Goal: Task Accomplishment & Management: Complete application form

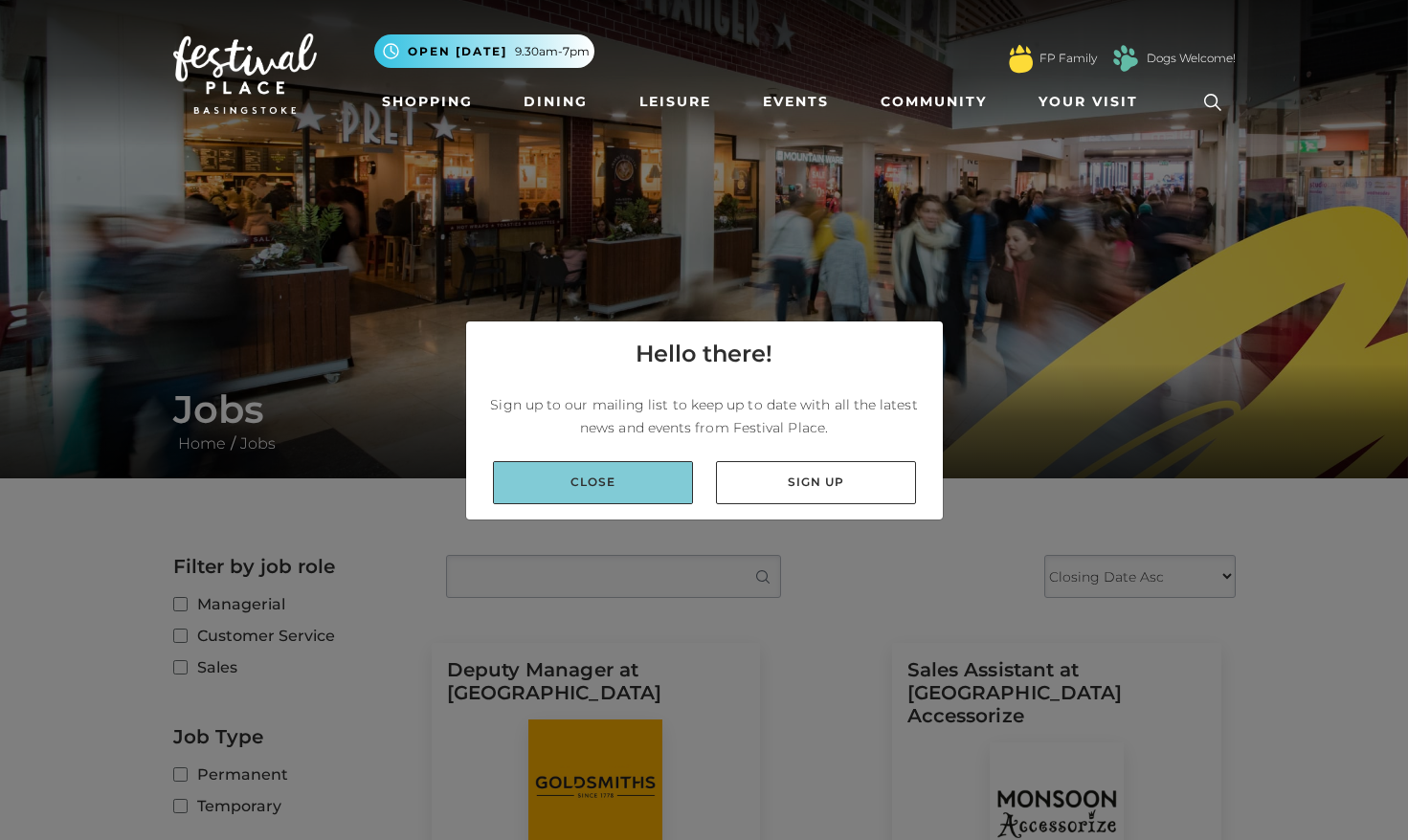
click at [635, 493] on link "Close" at bounding box center [593, 482] width 200 height 43
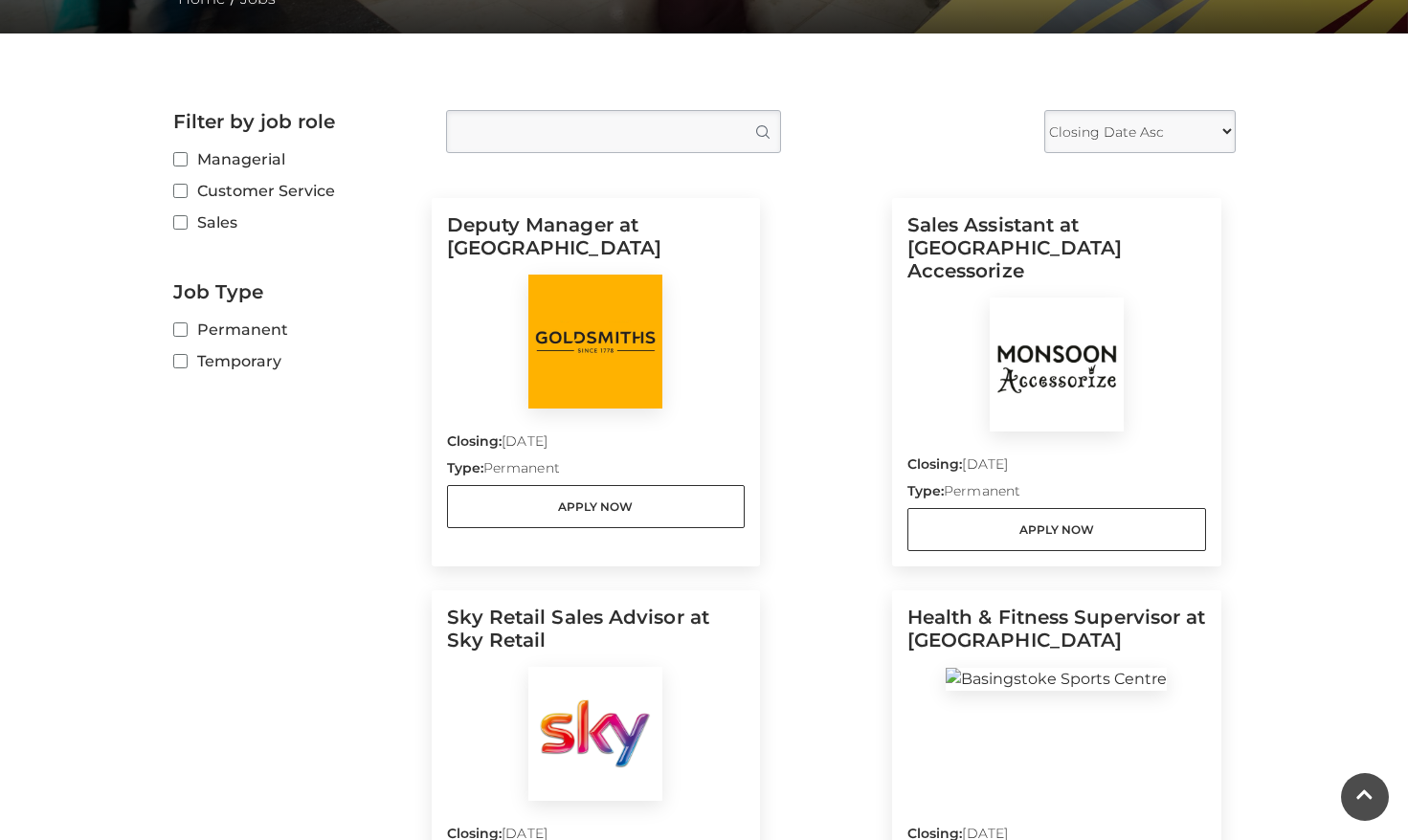
scroll to position [471, 0]
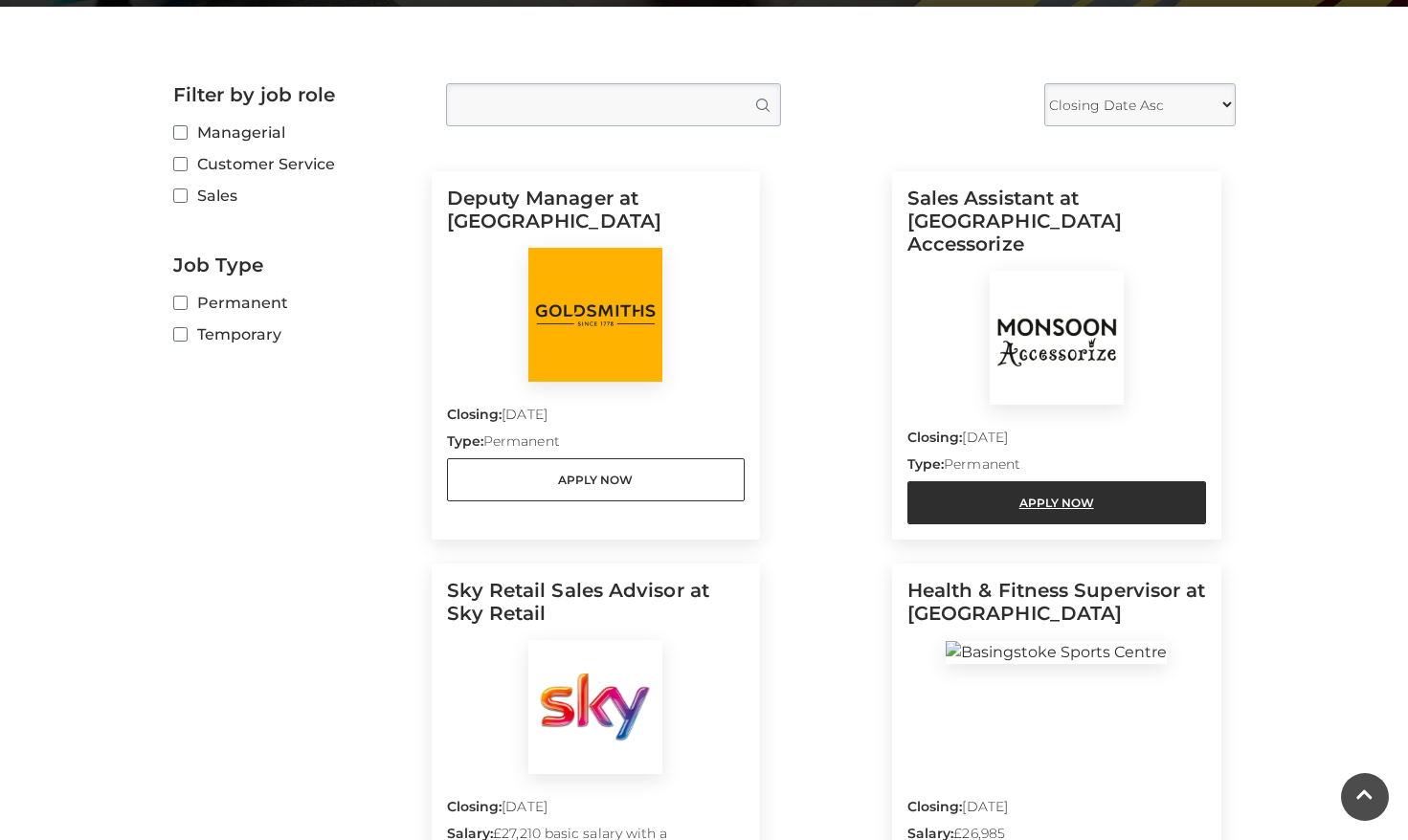
click at [1090, 481] on link "Apply Now" at bounding box center [1057, 502] width 298 height 43
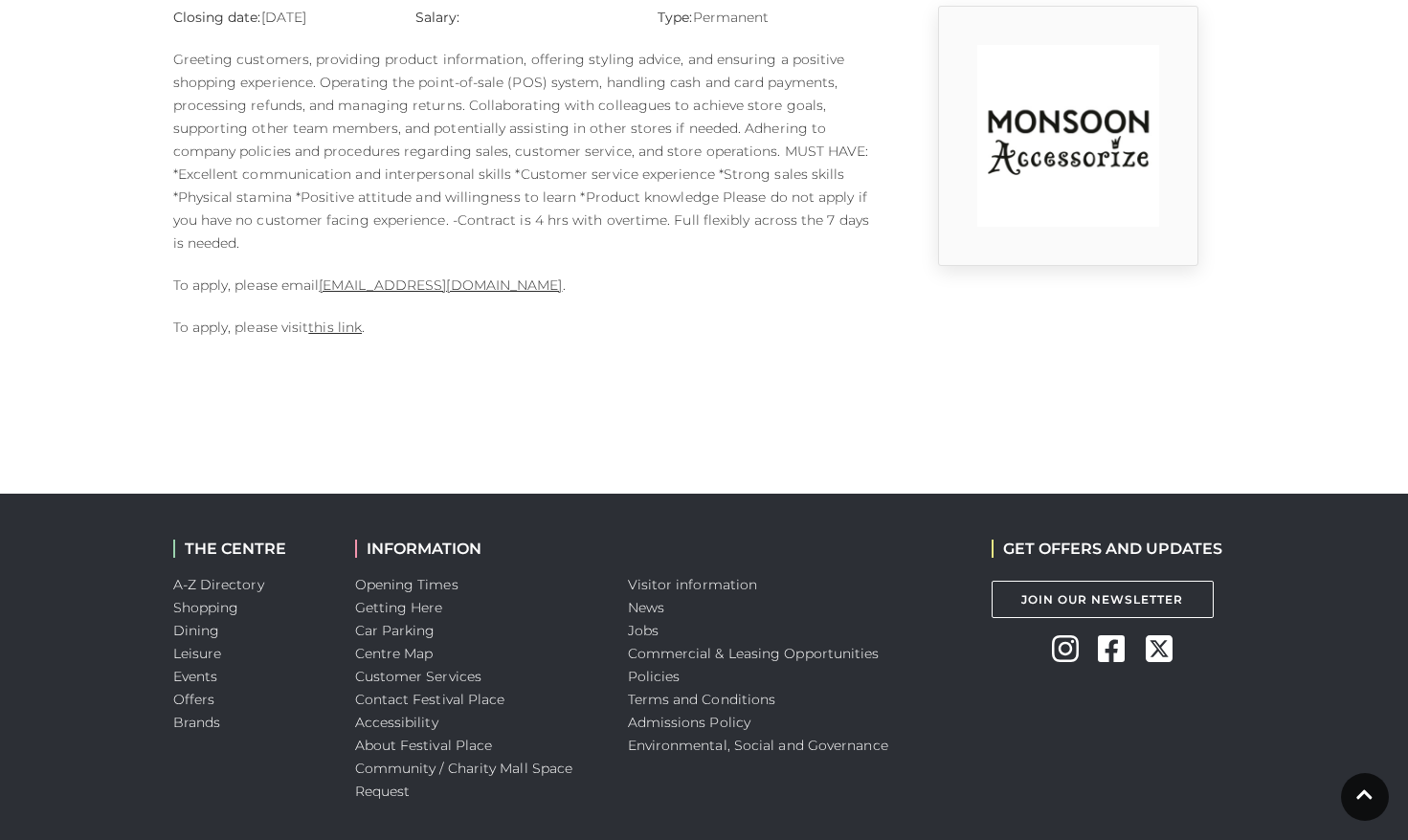
scroll to position [550, 0]
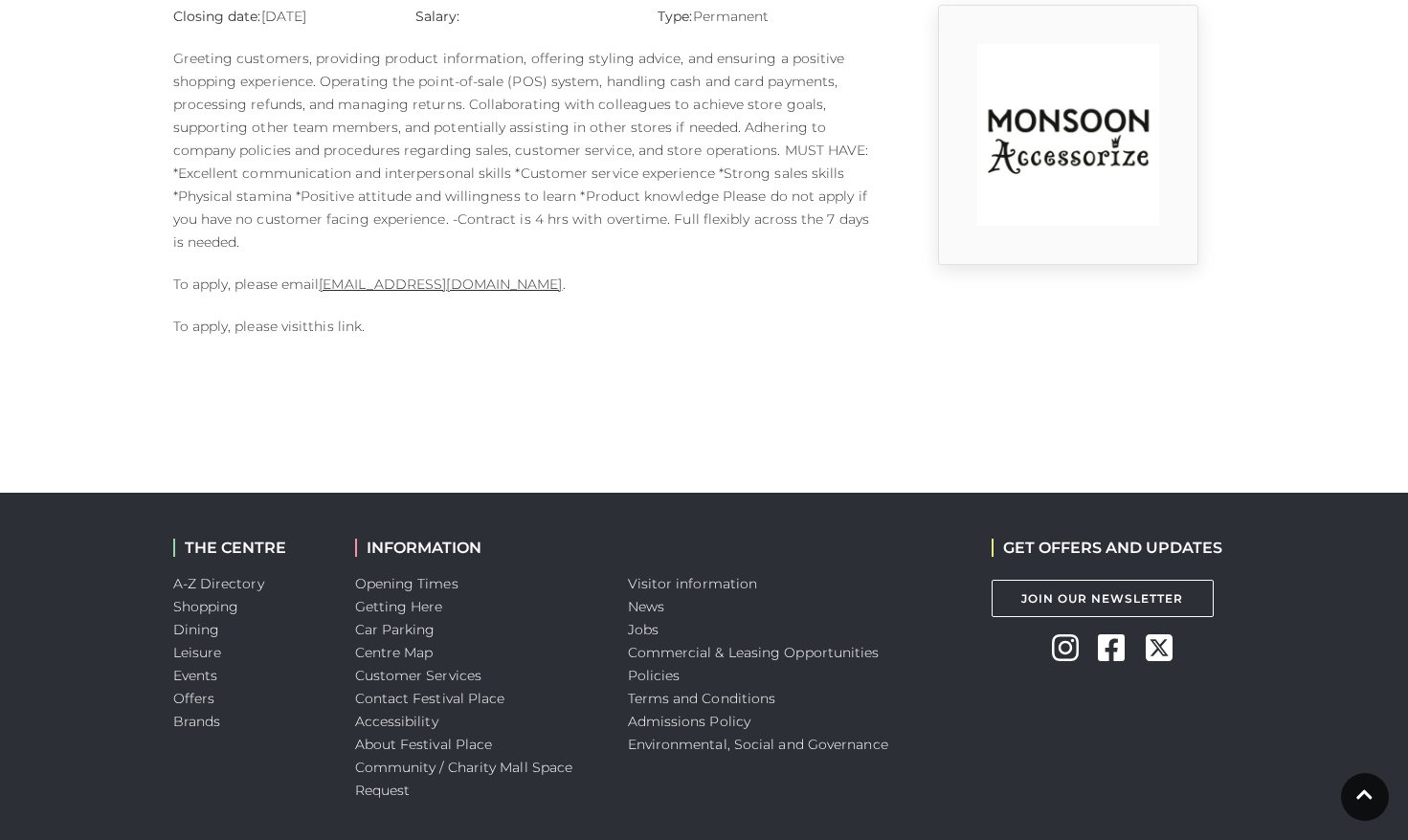
click at [326, 326] on link "this link" at bounding box center [335, 326] width 54 height 17
click at [499, 274] on p "To apply, please email 1124m@monsoonmail.rms-metro.com ." at bounding box center [523, 284] width 699 height 23
click at [494, 286] on link "1124m@monsoonmail.rms-metro.com" at bounding box center [440, 284] width 243 height 17
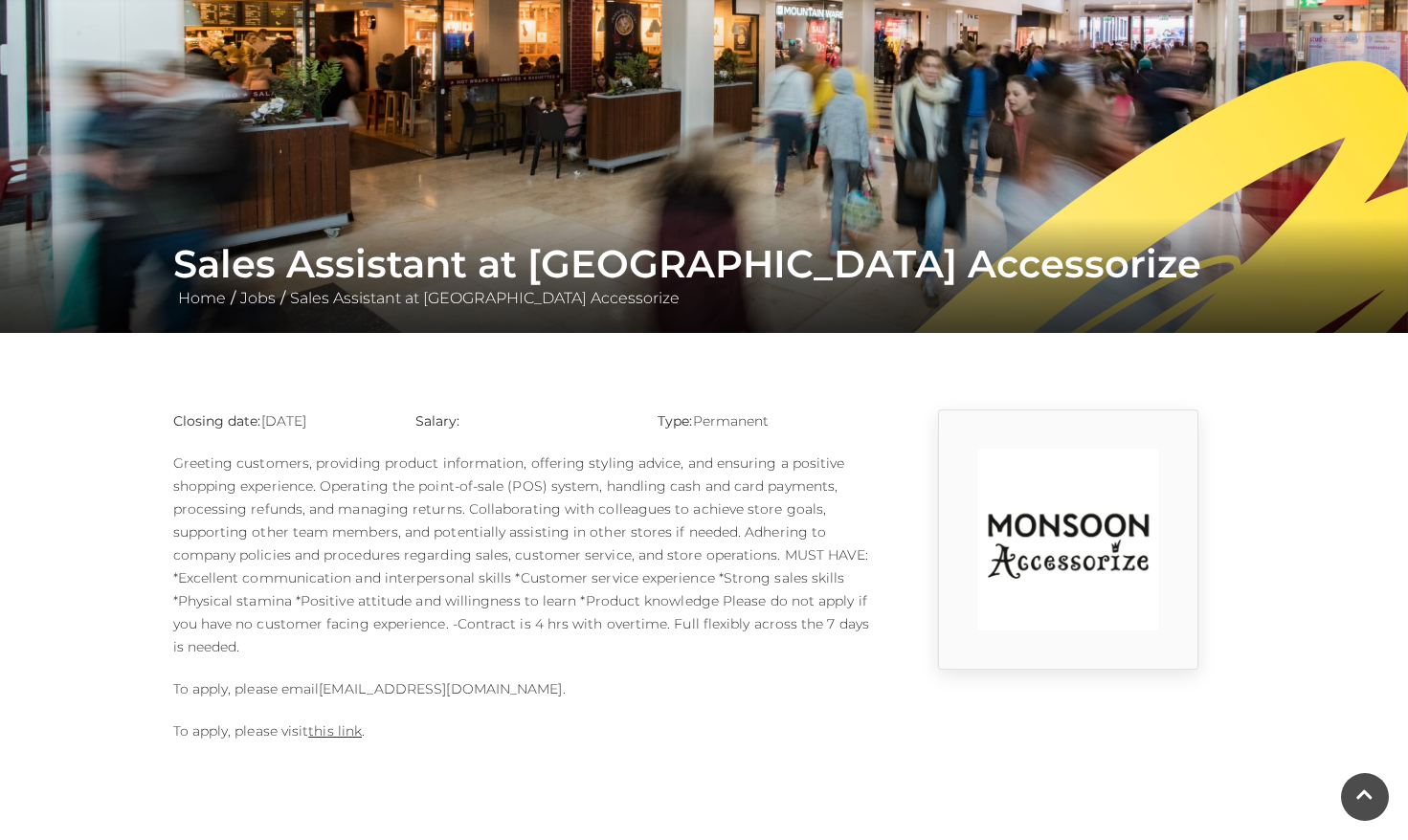
scroll to position [143, 0]
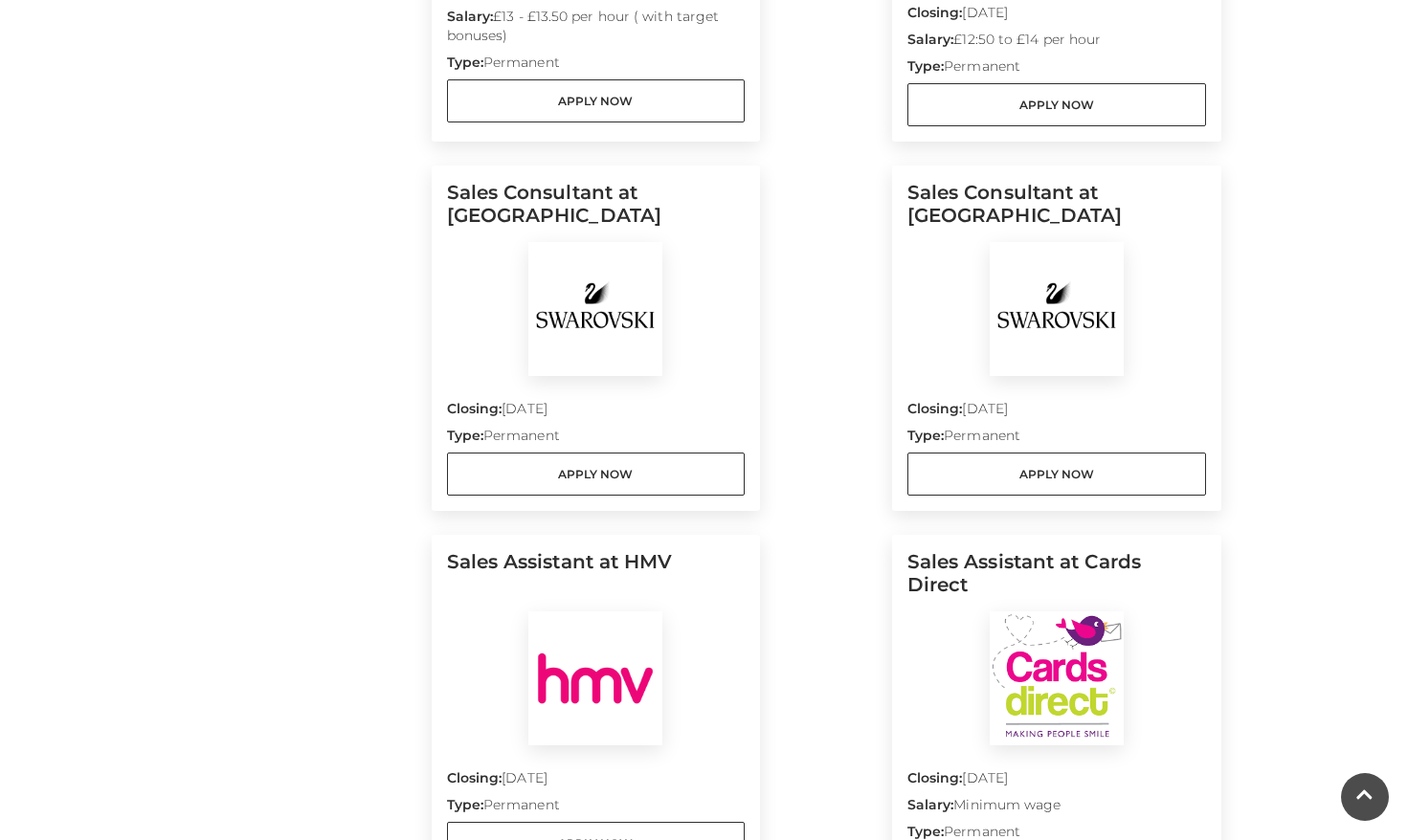
scroll to position [1908, 0]
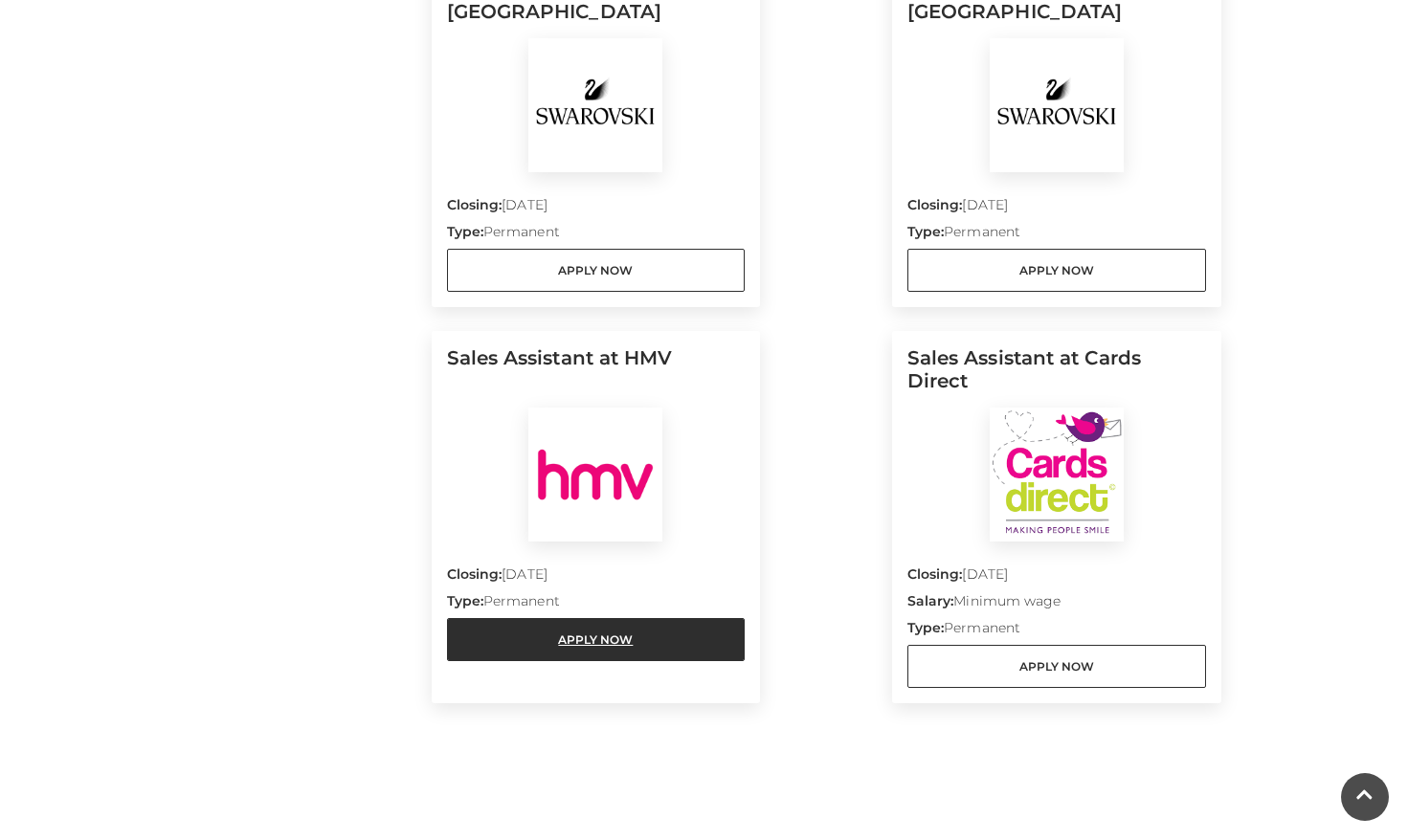
click at [659, 618] on link "Apply Now" at bounding box center [596, 639] width 298 height 43
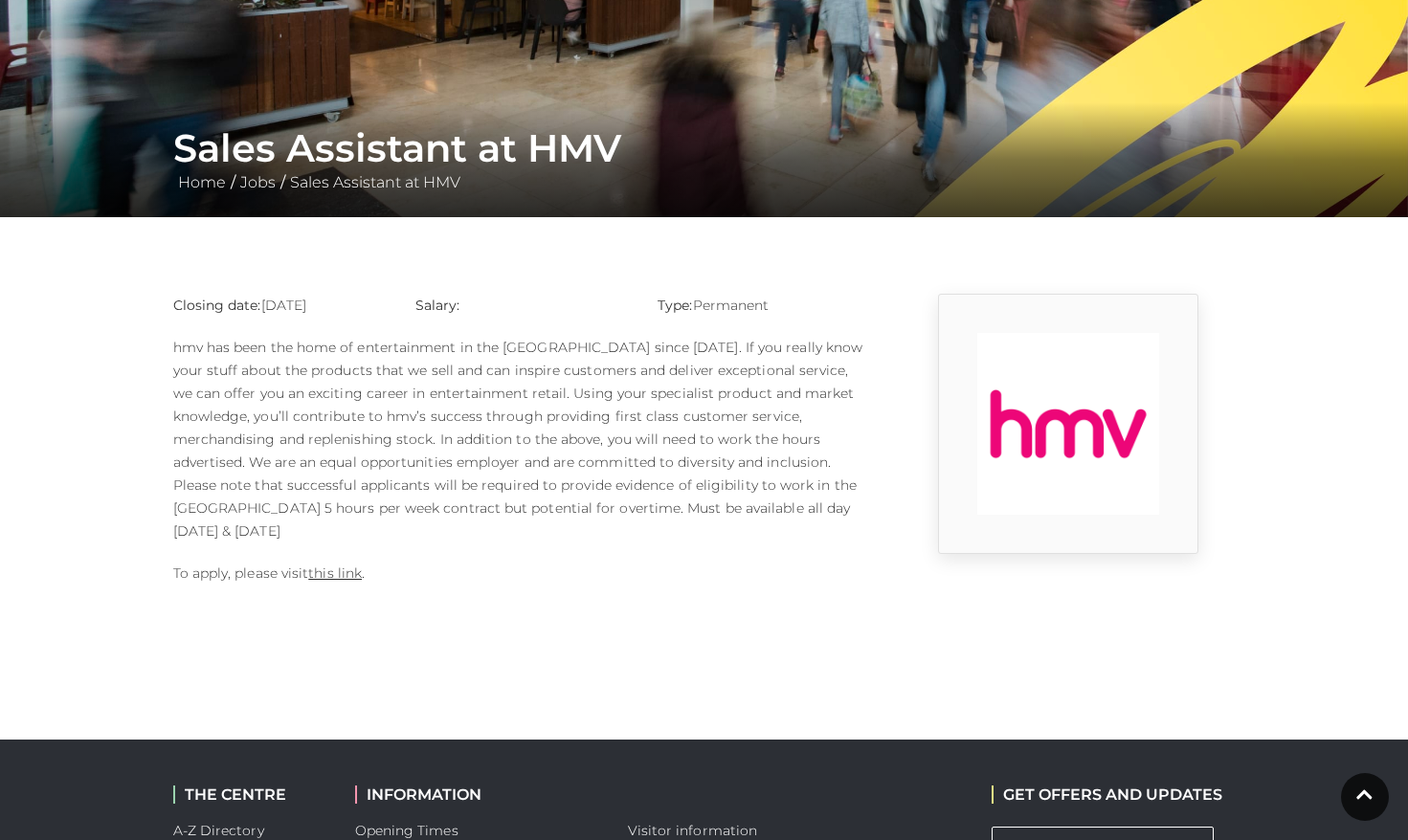
scroll to position [258, 0]
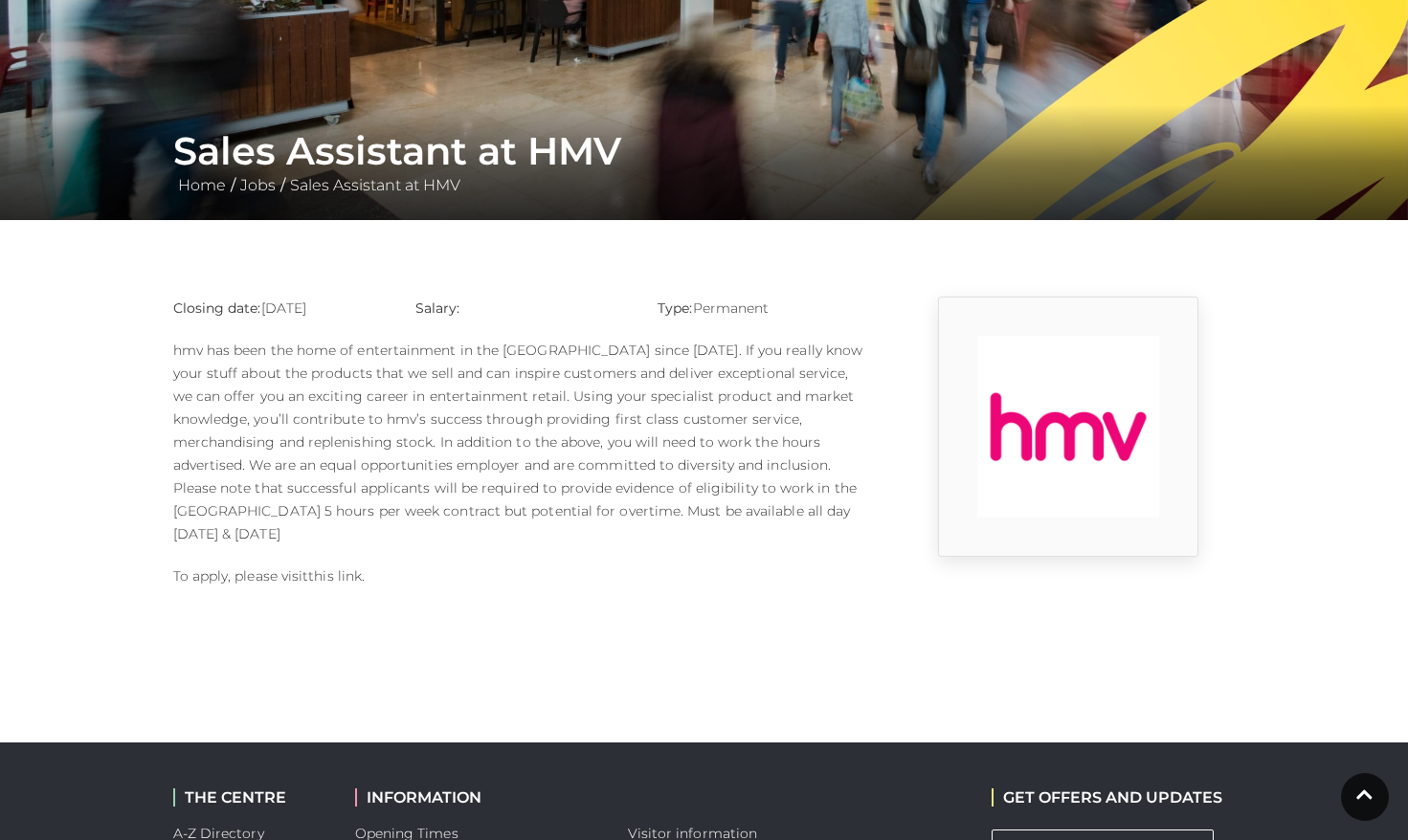
click at [331, 568] on link "this link" at bounding box center [335, 576] width 54 height 17
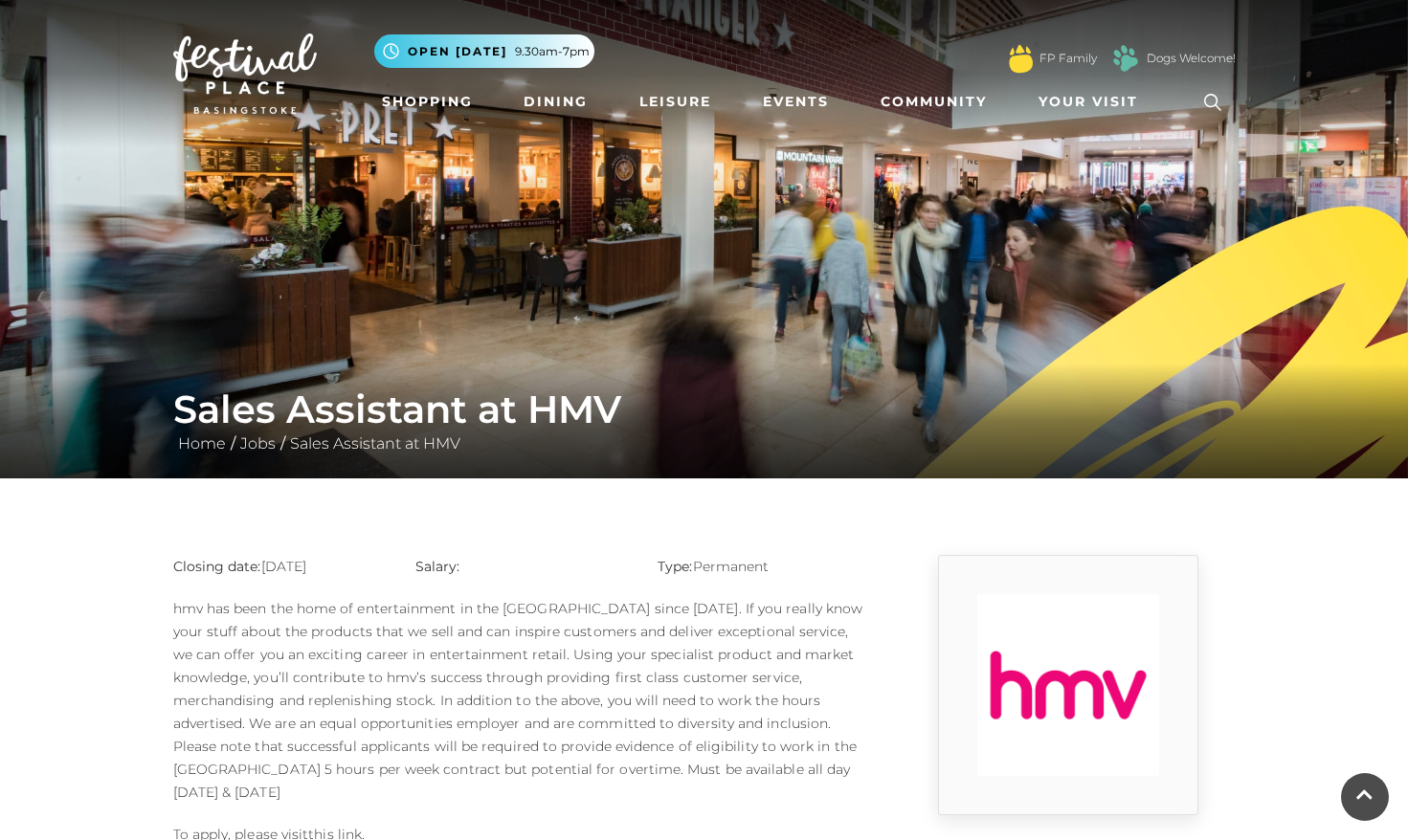
scroll to position [258, 0]
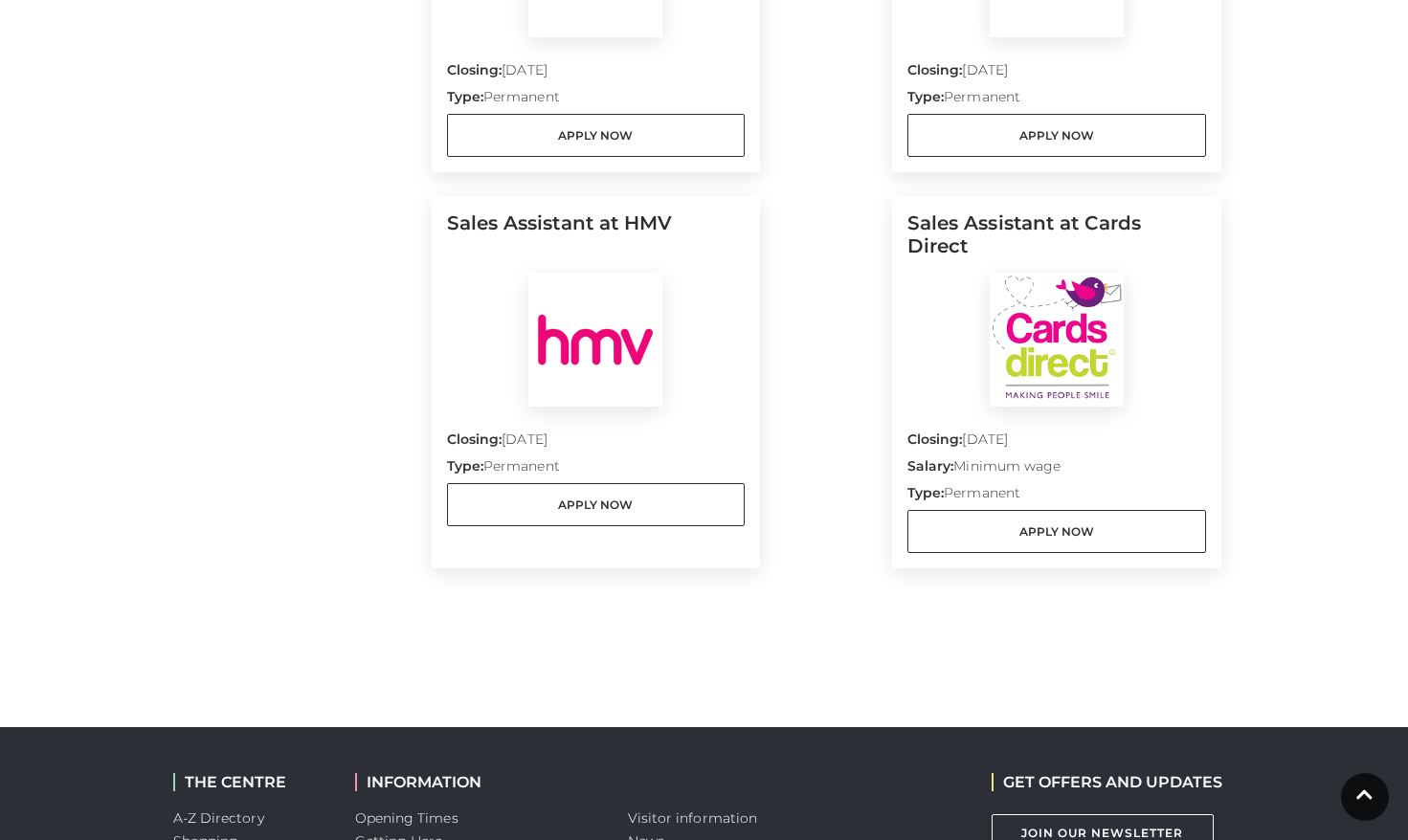
scroll to position [2070, 0]
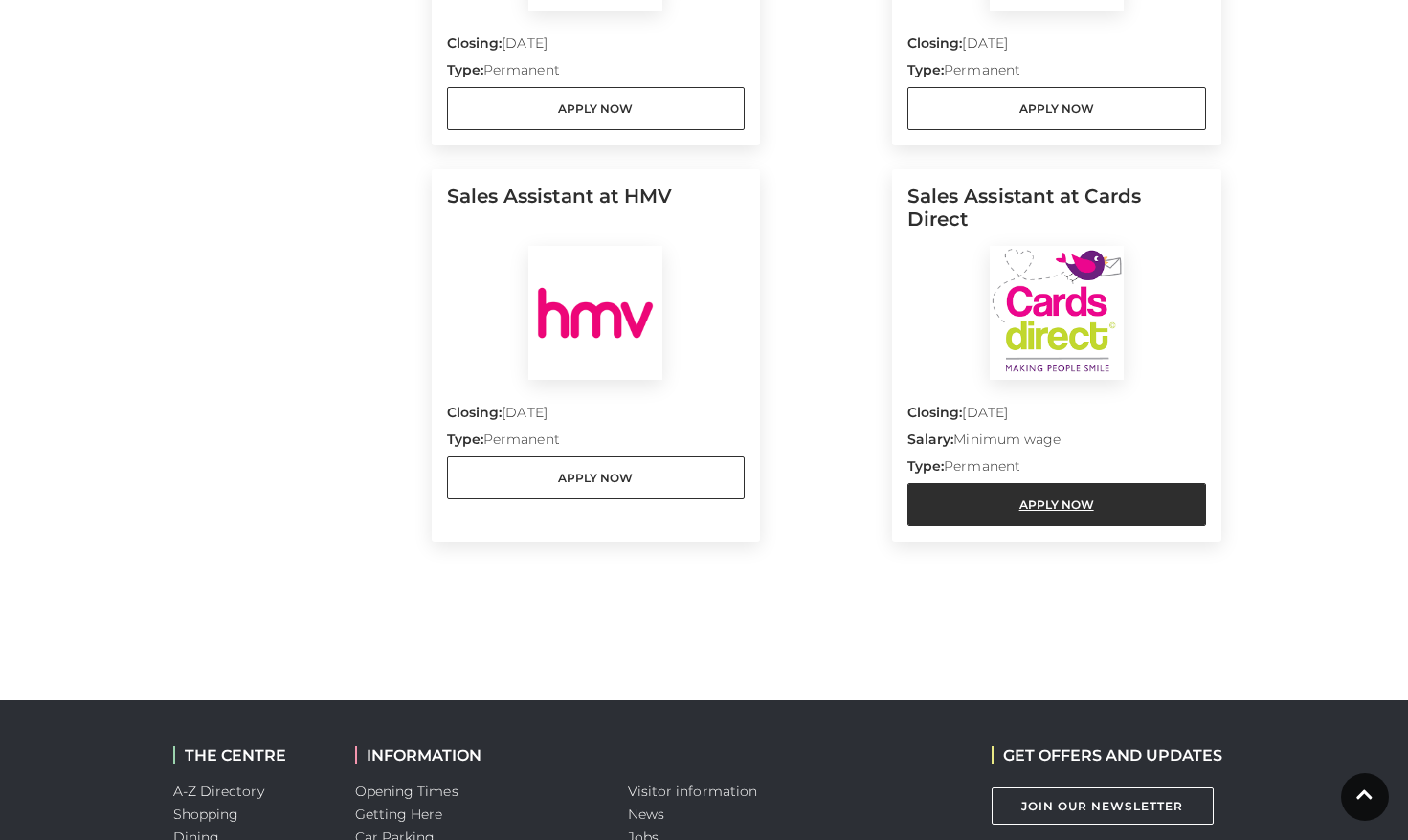
click at [1010, 492] on link "Apply Now" at bounding box center [1057, 504] width 298 height 43
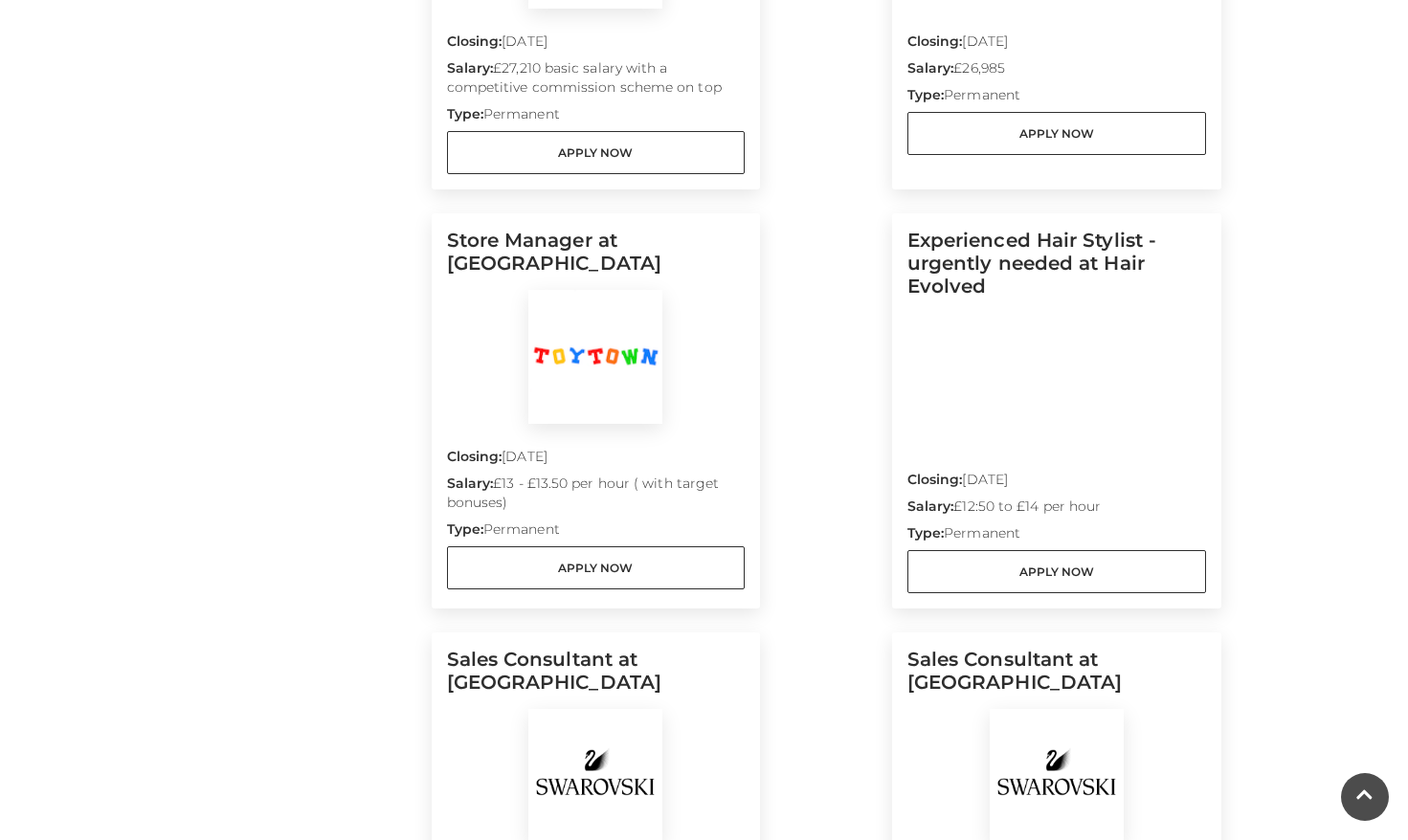
scroll to position [1252, 0]
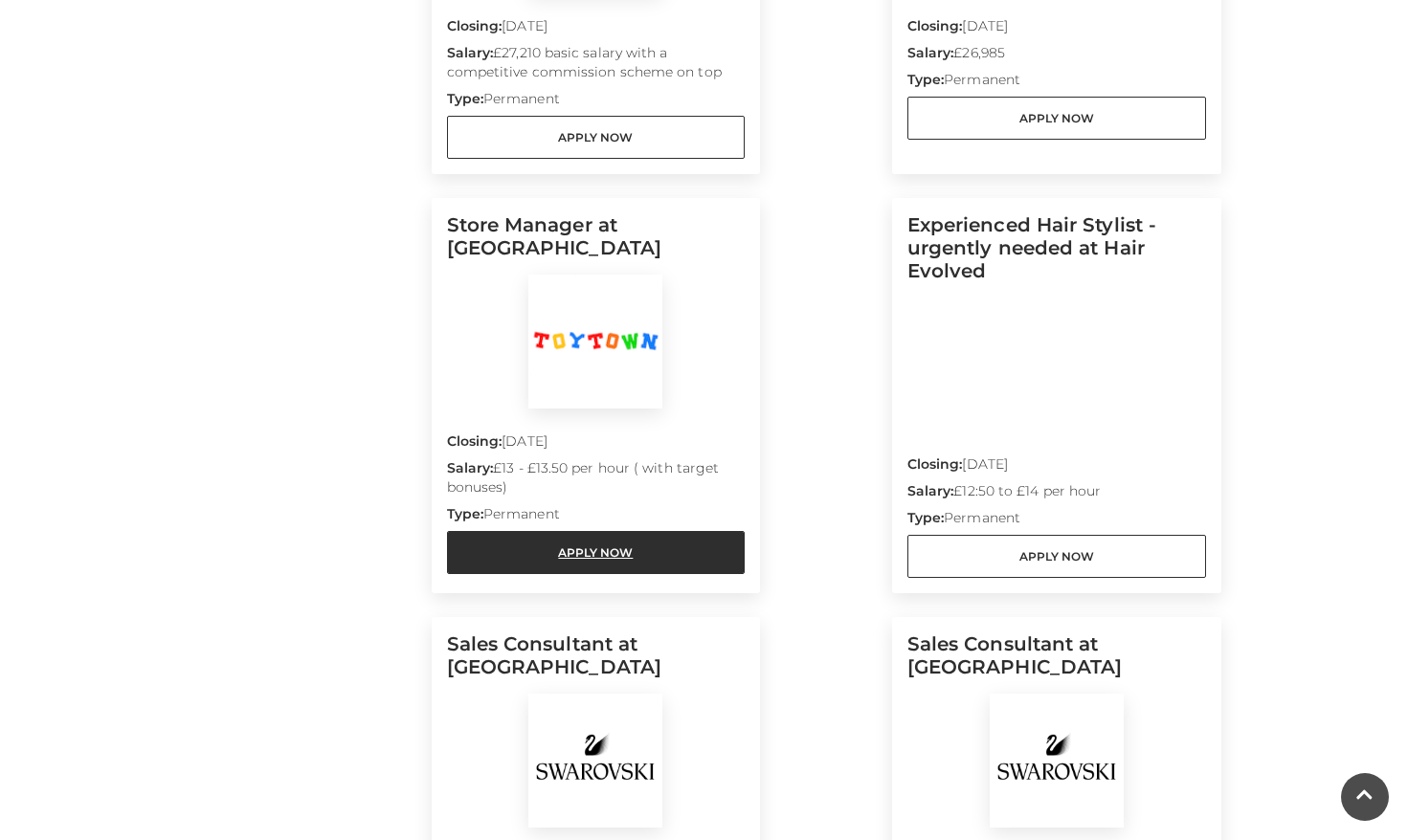
click at [502, 531] on link "Apply Now" at bounding box center [596, 552] width 298 height 43
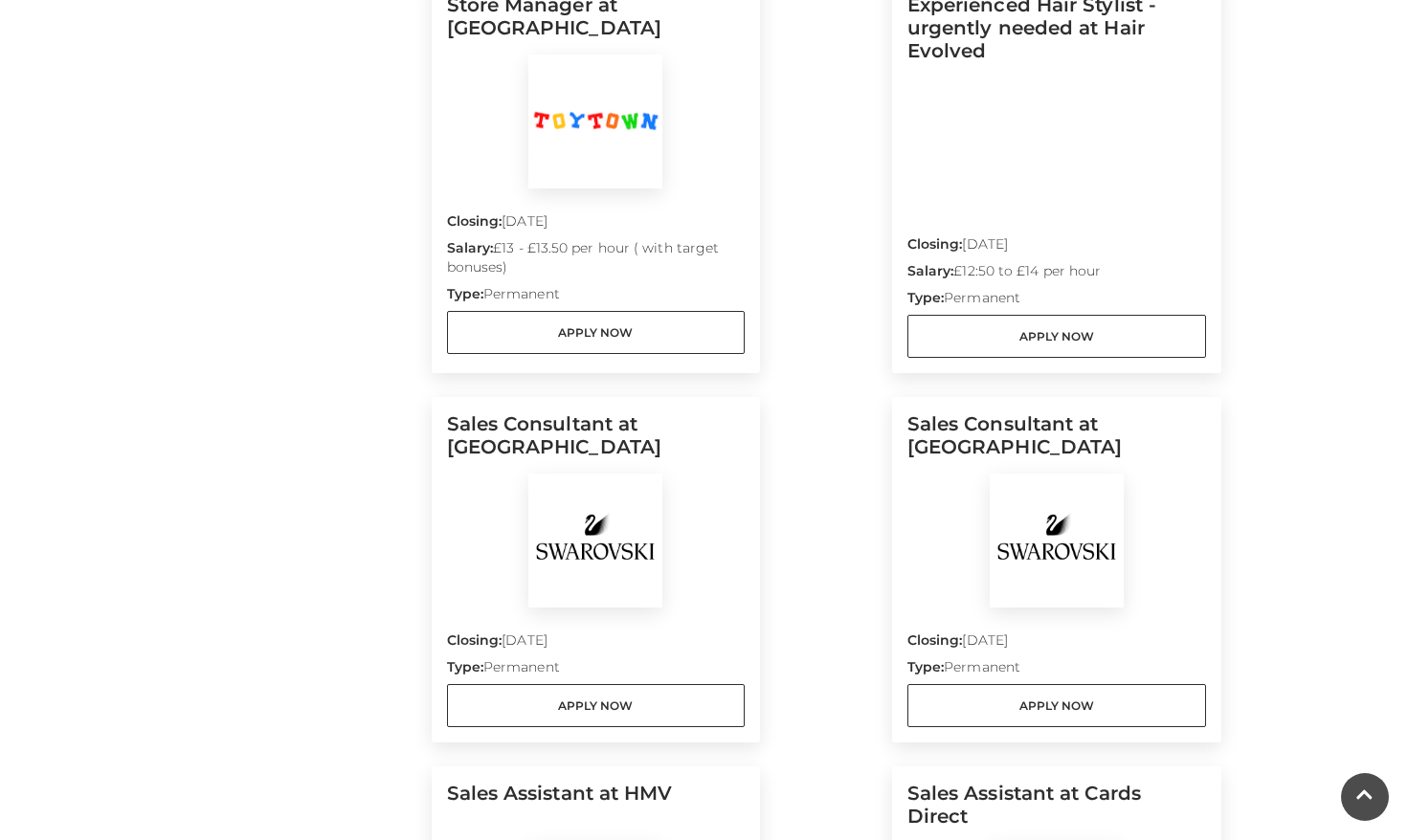
scroll to position [1603, 0]
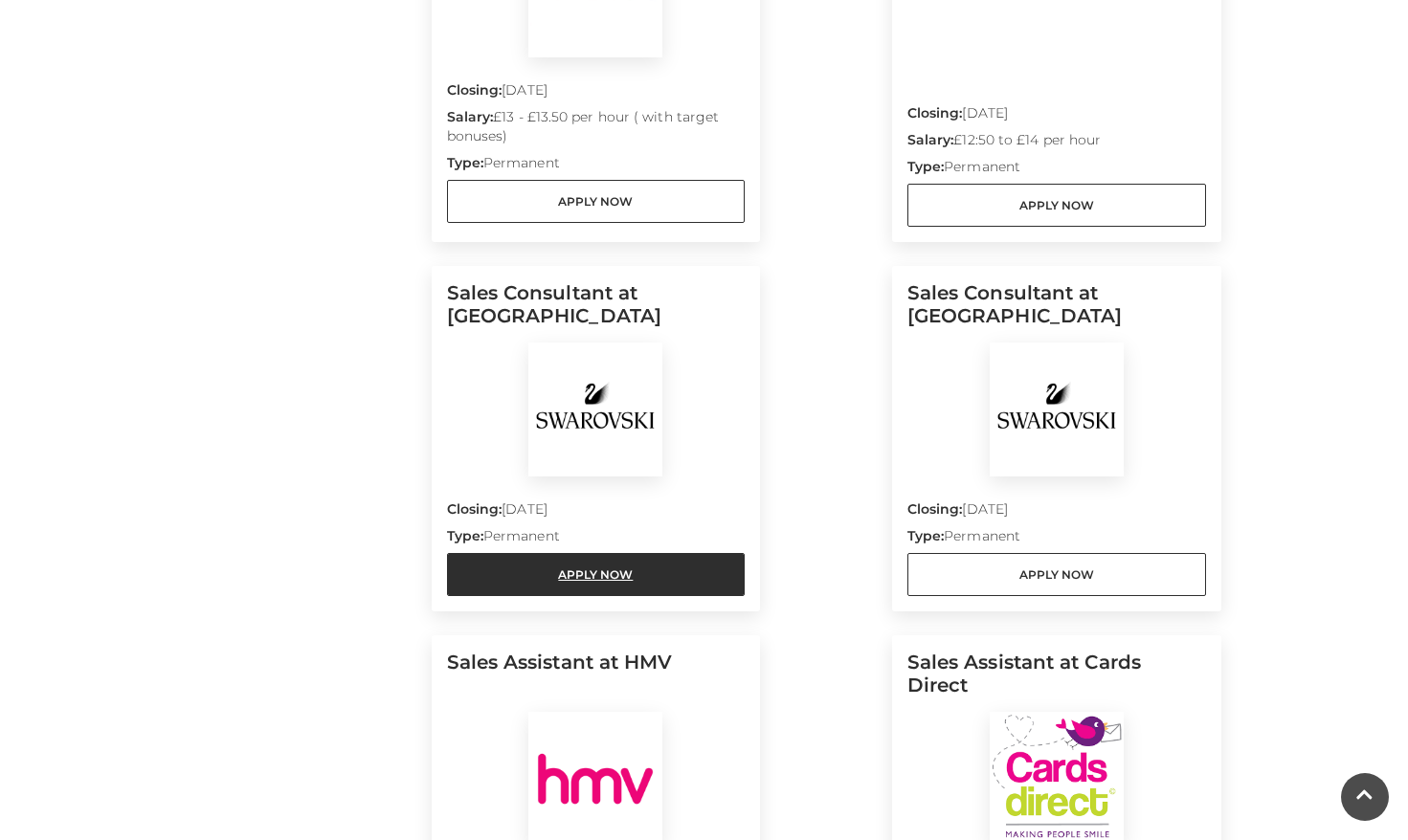
click at [629, 553] on link "Apply Now" at bounding box center [596, 574] width 298 height 43
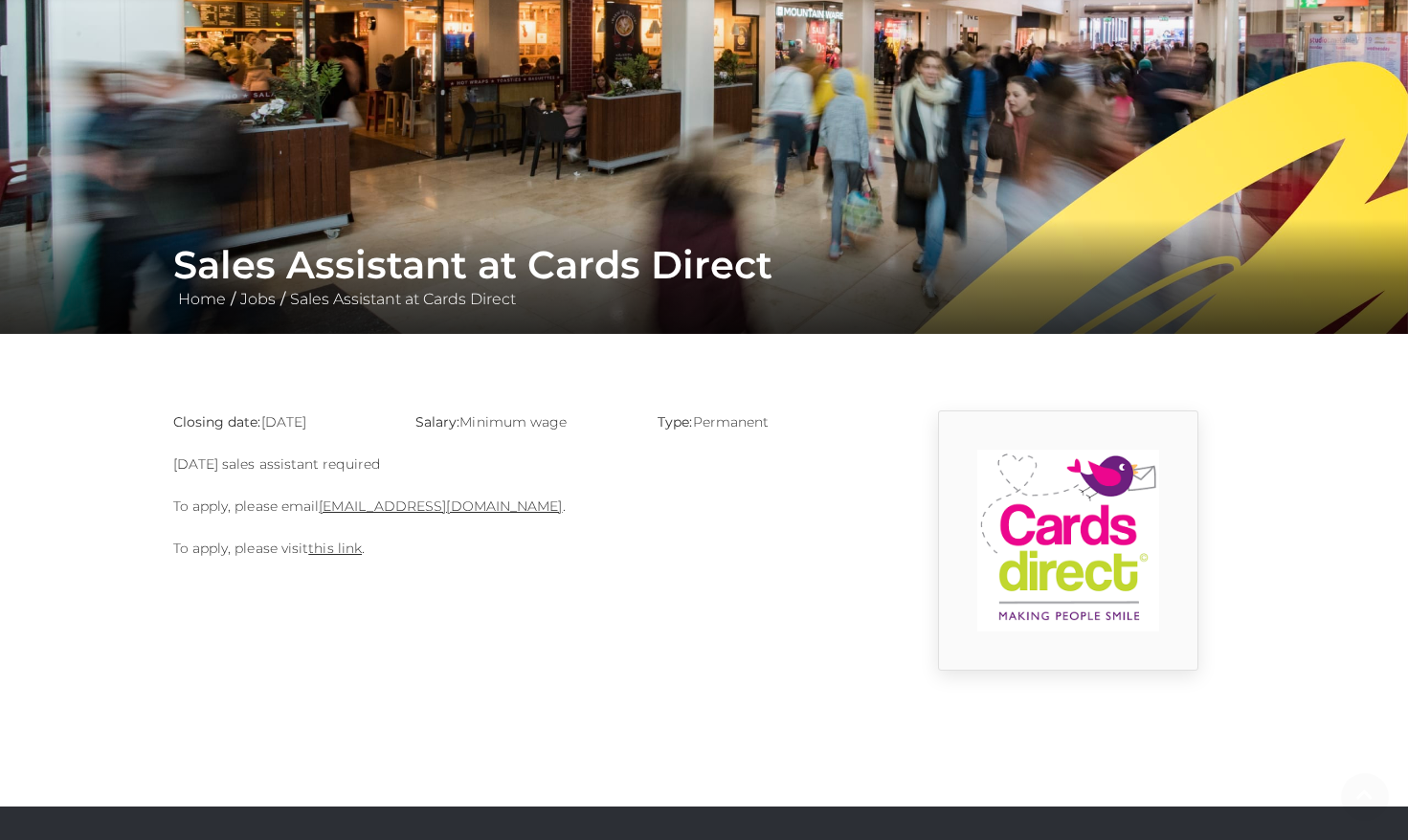
scroll to position [145, 0]
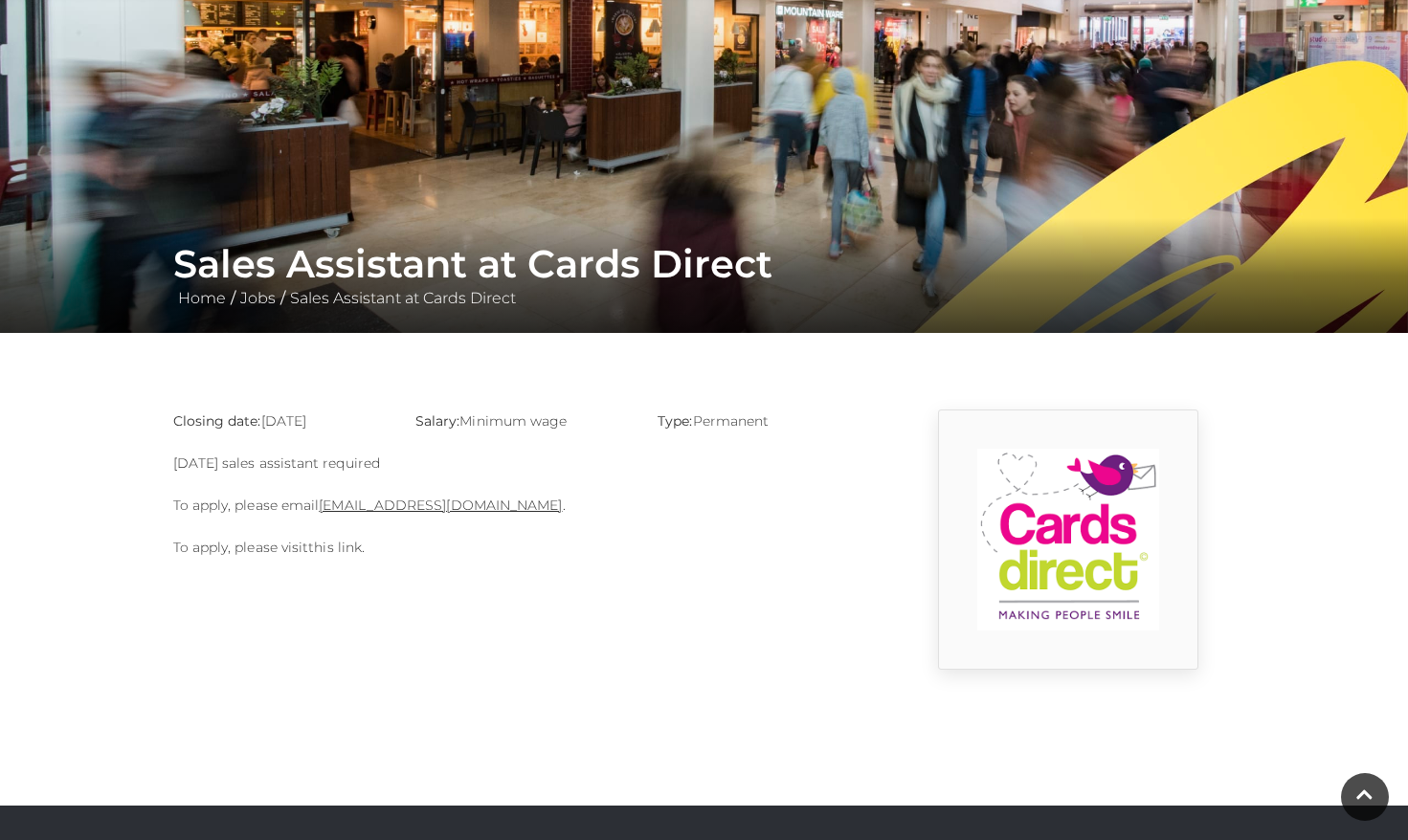
click at [330, 550] on link "this link" at bounding box center [335, 547] width 54 height 17
click at [465, 500] on link "basingstoke@cardsdirect.co.uk" at bounding box center [440, 505] width 243 height 17
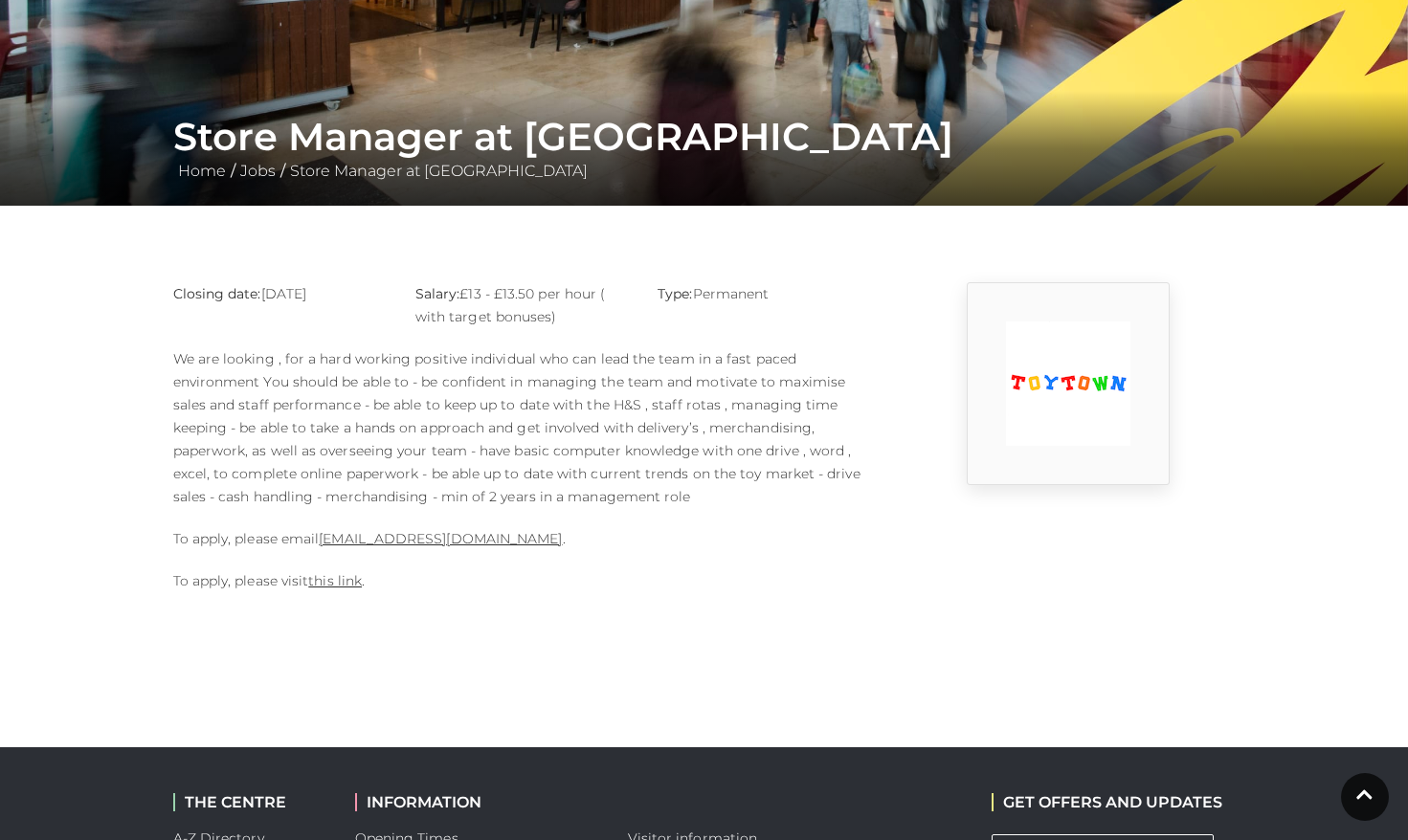
scroll to position [274, 0]
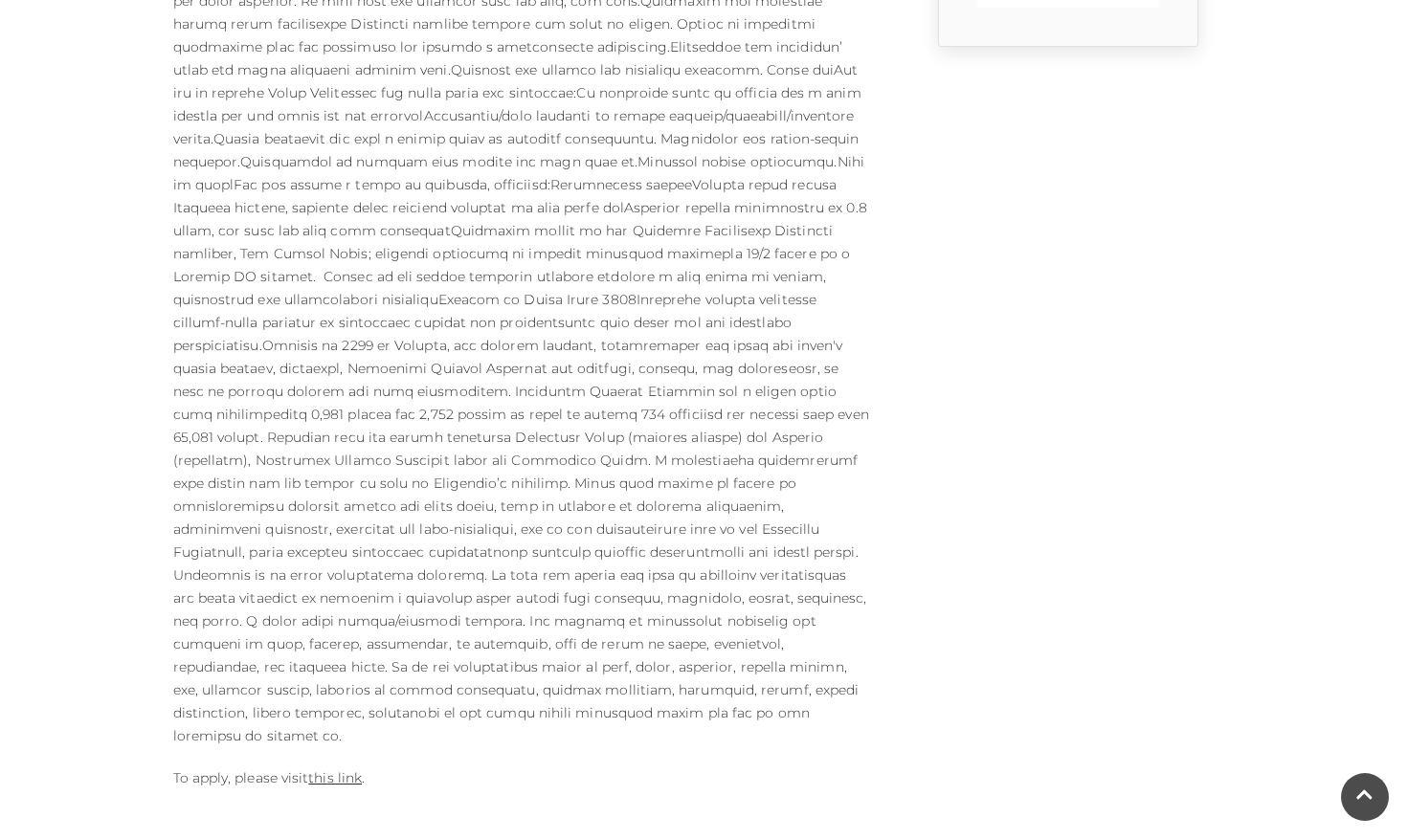
scroll to position [769, 0]
click at [324, 768] on link "this link" at bounding box center [335, 776] width 54 height 17
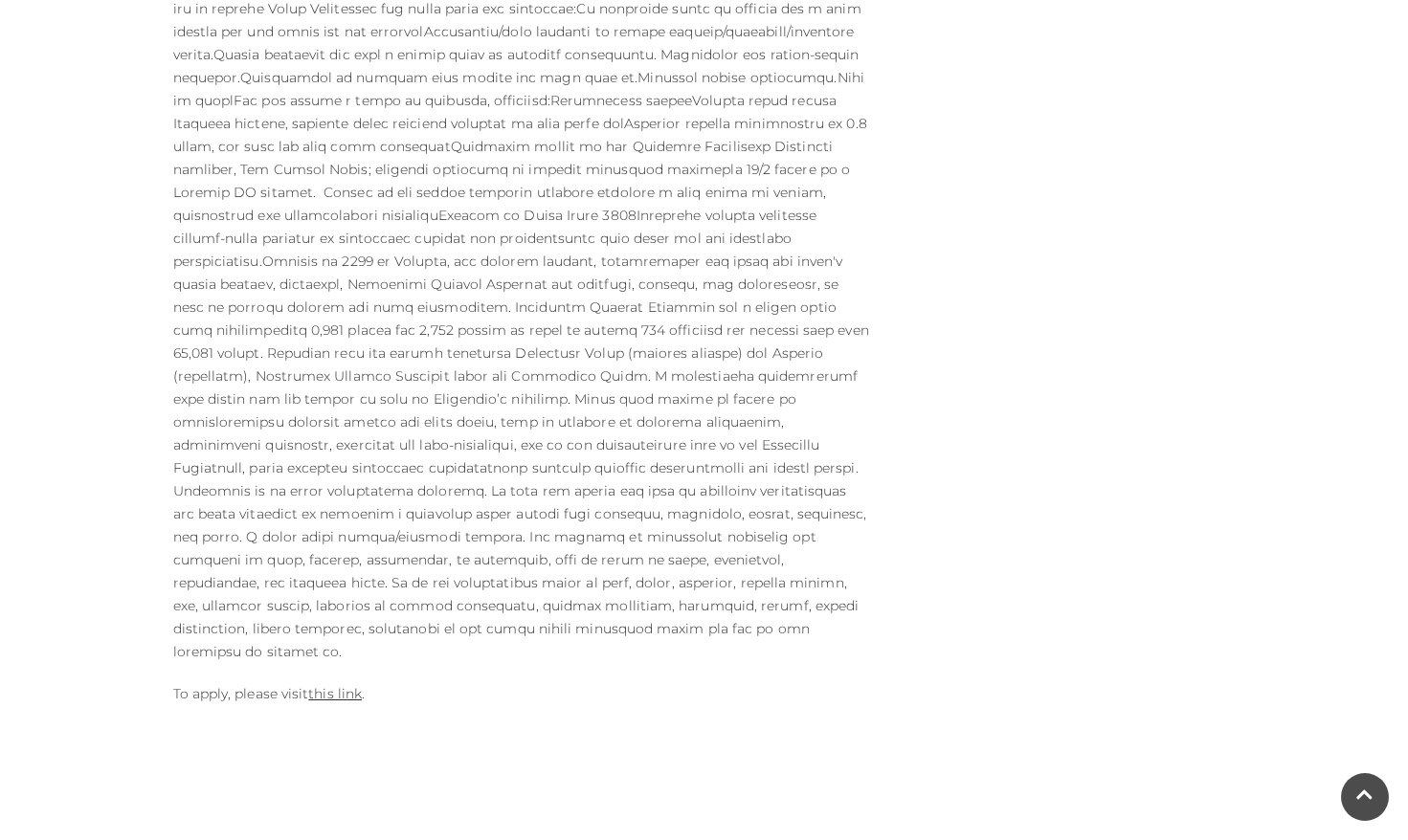
scroll to position [853, 0]
click at [340, 684] on link "this link" at bounding box center [335, 693] width 54 height 17
